Goal: Information Seeking & Learning: Find specific fact

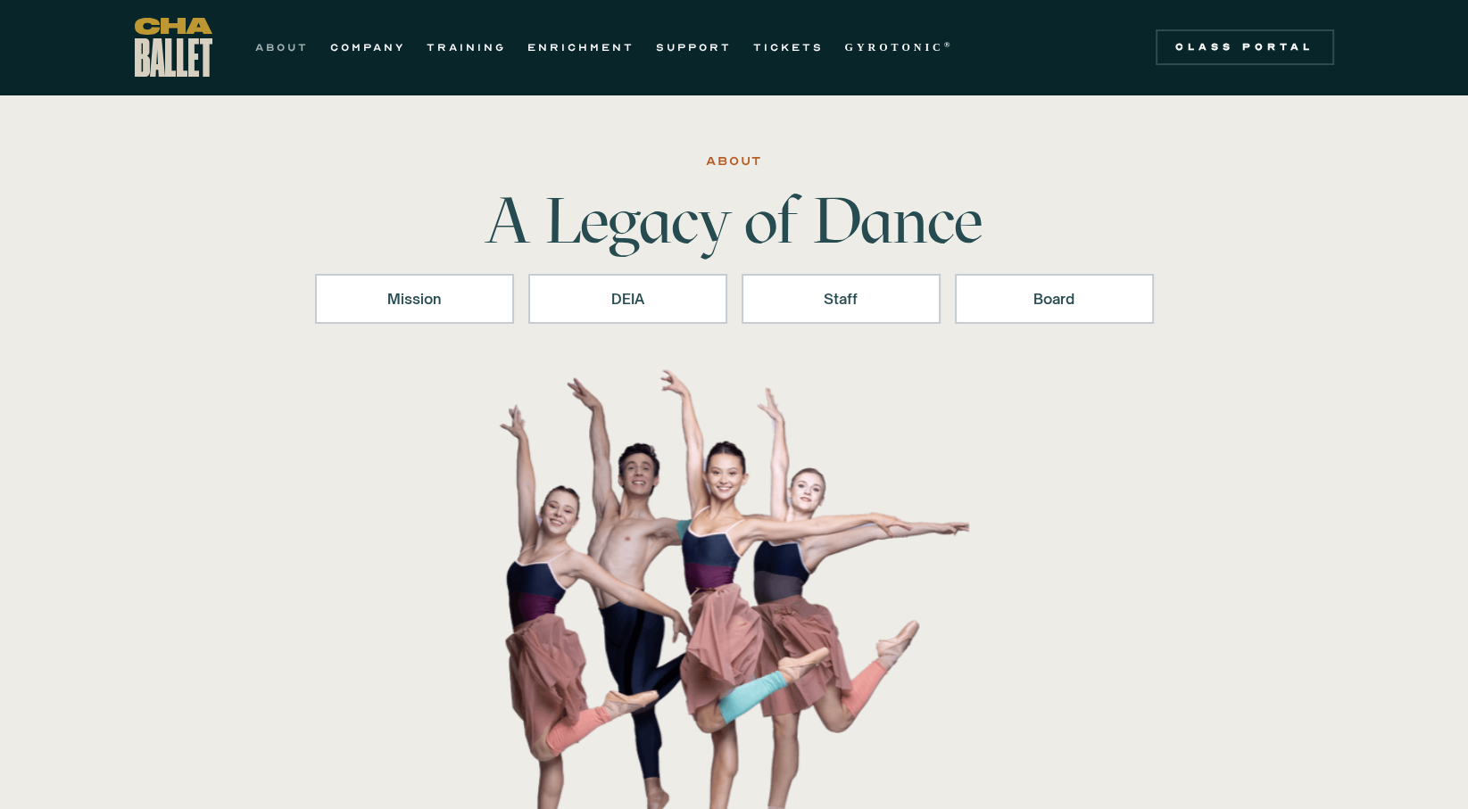
click at [278, 38] on link "ABOUT" at bounding box center [282, 47] width 54 height 21
click at [1068, 297] on div "Board" at bounding box center [1054, 298] width 153 height 21
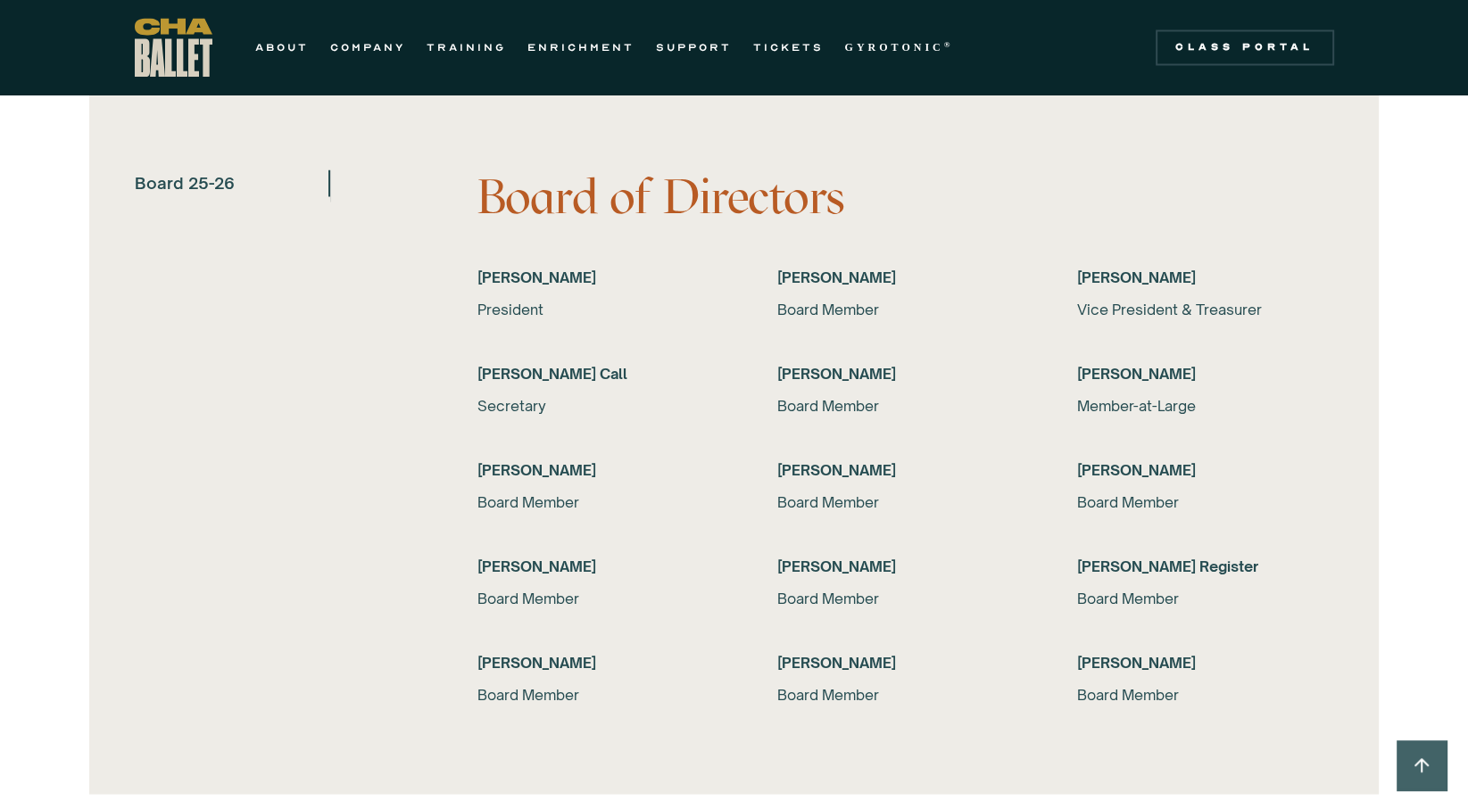
scroll to position [3462, 0]
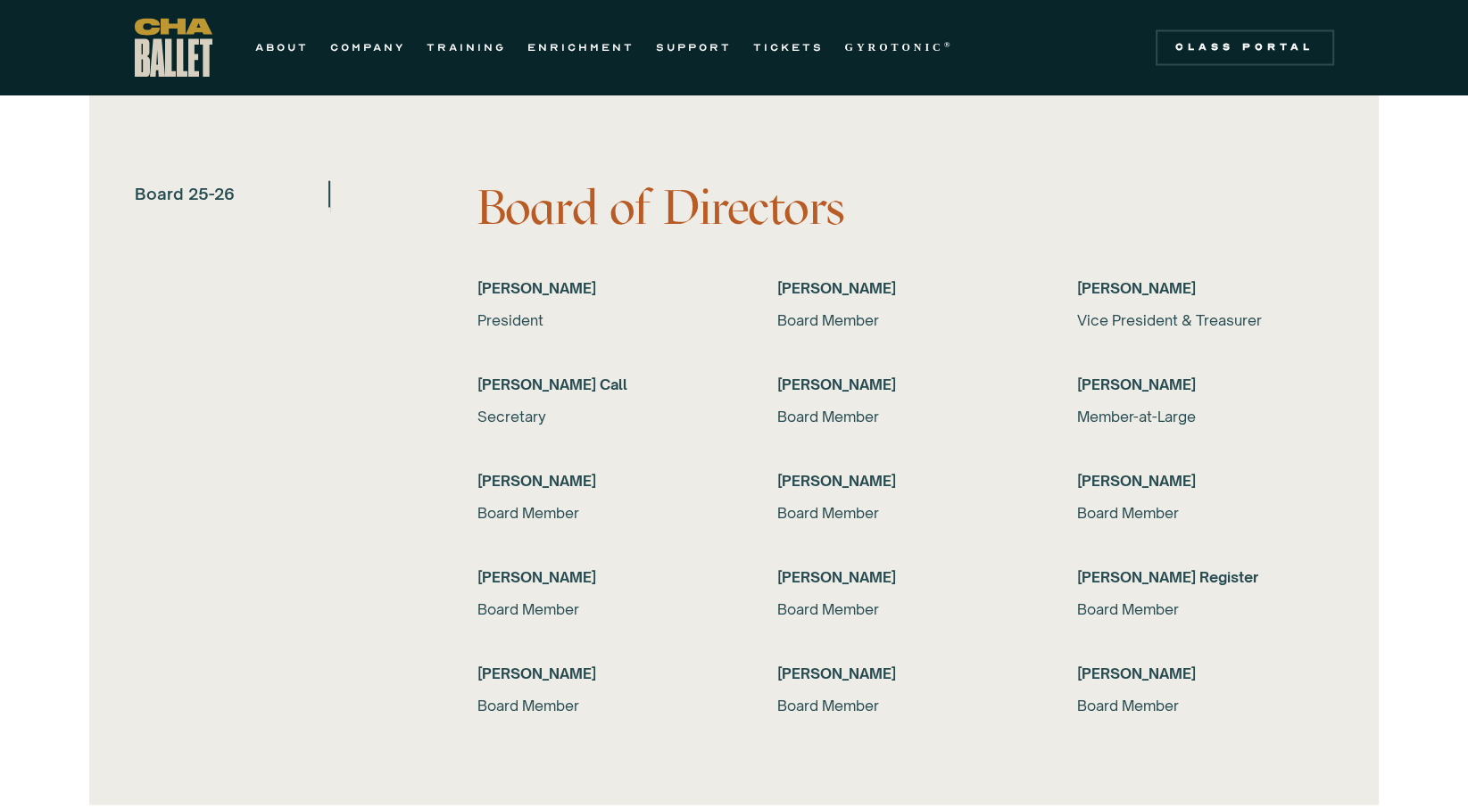
click at [519, 291] on h6 "[PERSON_NAME]" at bounding box center [605, 287] width 257 height 21
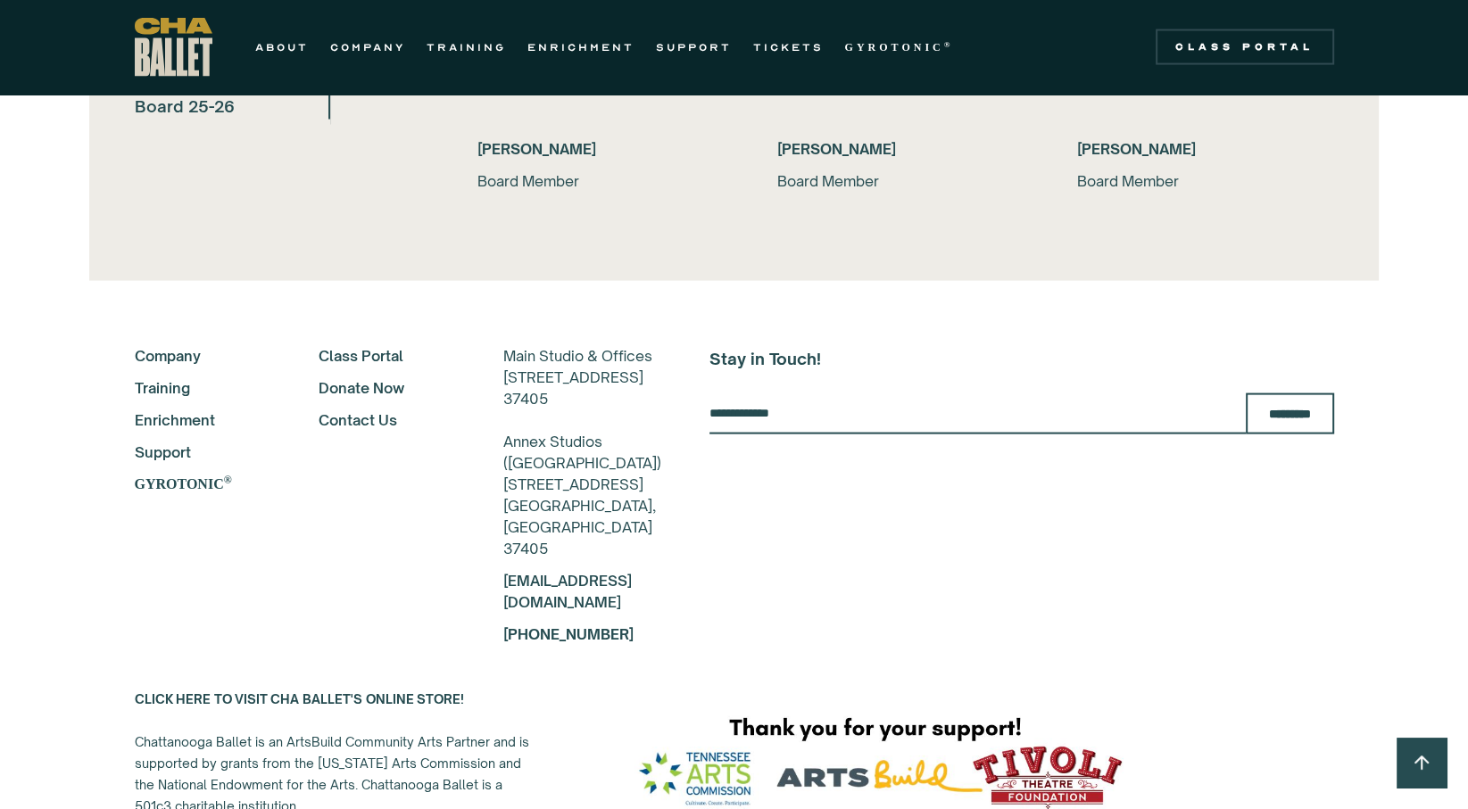
scroll to position [3998, 0]
